Goal: Check status: Check status

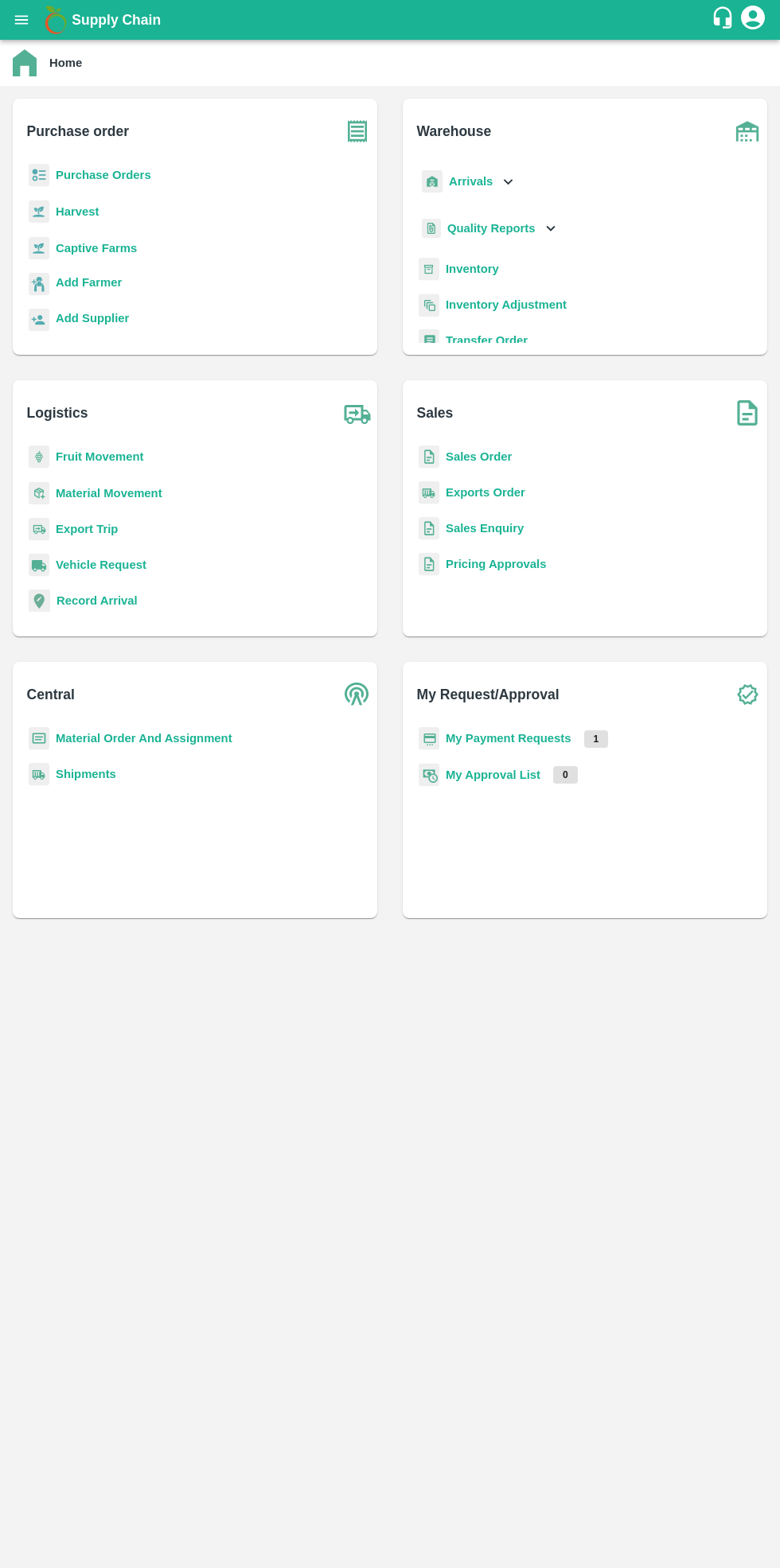
click at [92, 172] on b "Purchase Orders" at bounding box center [104, 174] width 96 height 13
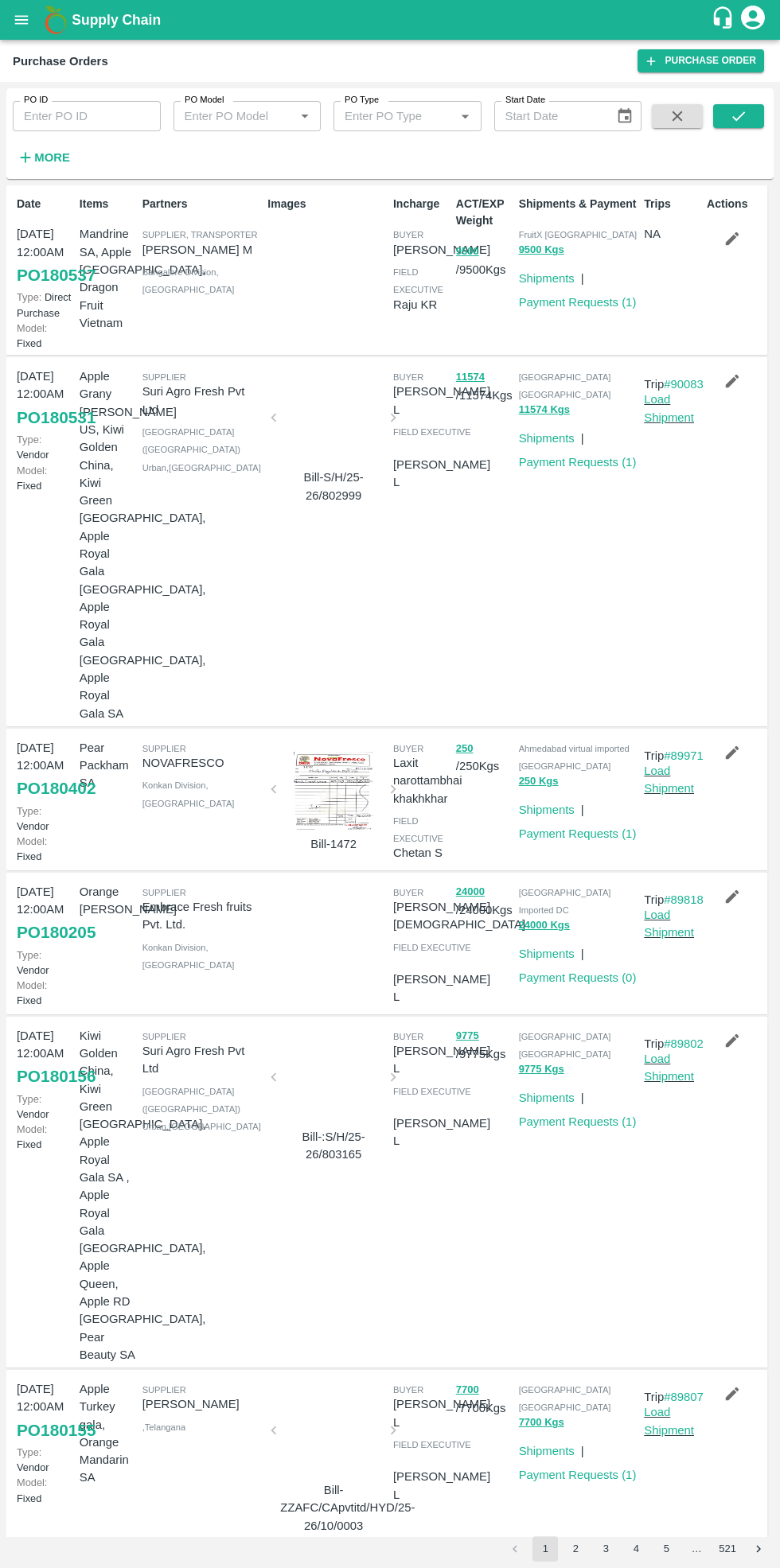
click at [587, 828] on link "Payment Requests ( 1 )" at bounding box center [577, 833] width 117 height 13
